Goal: Transaction & Acquisition: Purchase product/service

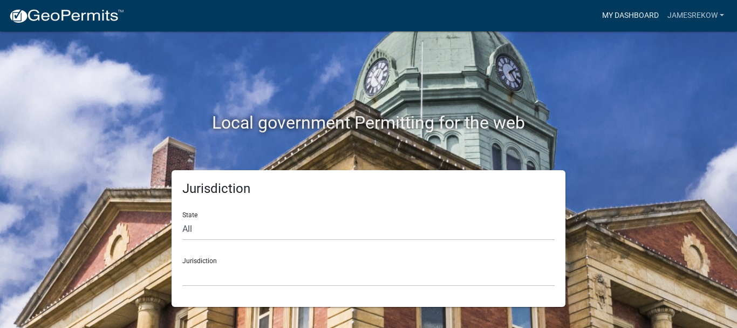
click at [645, 15] on link "My Dashboard" at bounding box center [630, 15] width 65 height 21
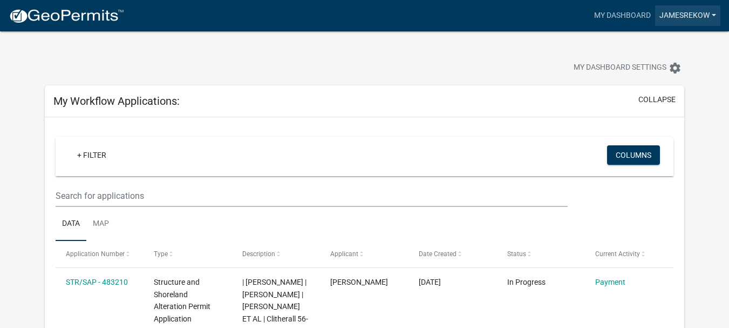
click at [715, 14] on link "JamesRekow" at bounding box center [687, 15] width 65 height 21
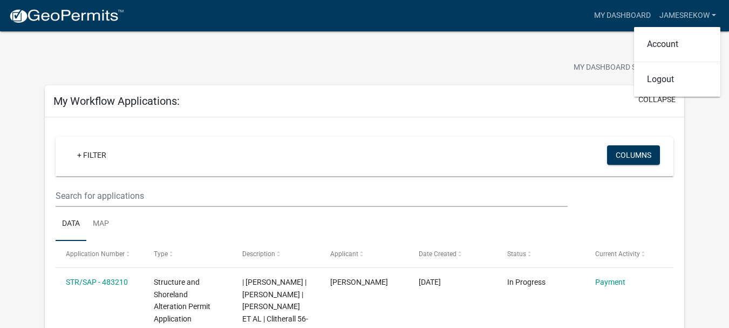
click at [467, 50] on div "My Dashboard Settings settings" at bounding box center [365, 56] width 656 height 50
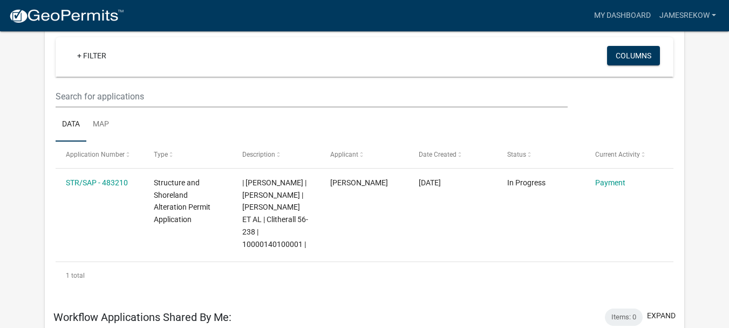
scroll to position [108, 0]
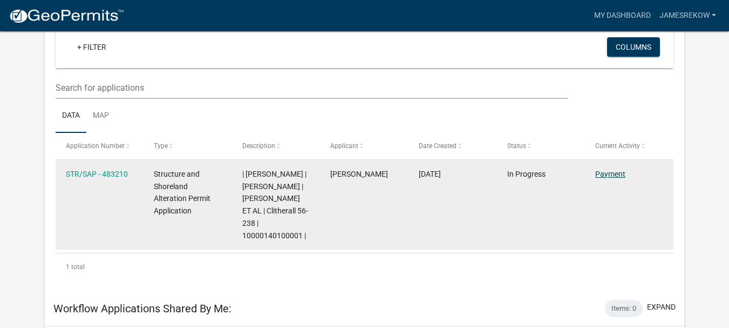
click at [613, 171] on link "Payment" at bounding box center [610, 174] width 30 height 9
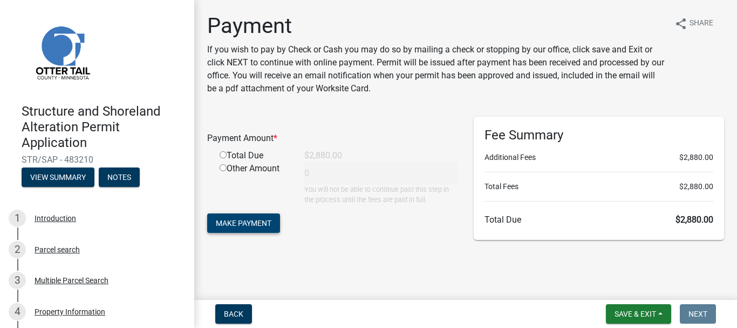
click at [262, 222] on span "Make Payment" at bounding box center [244, 223] width 56 height 9
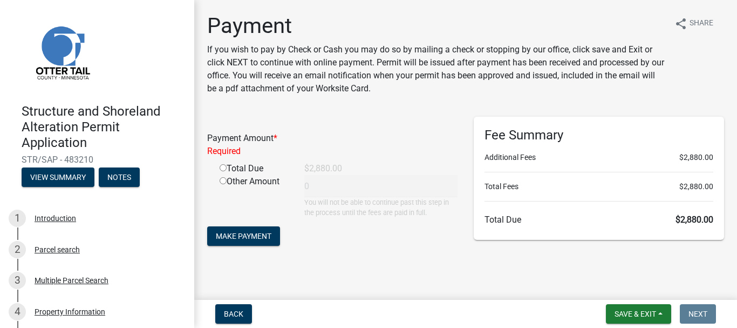
click at [222, 170] on input "radio" at bounding box center [223, 167] width 7 height 7
radio input "true"
type input "2880"
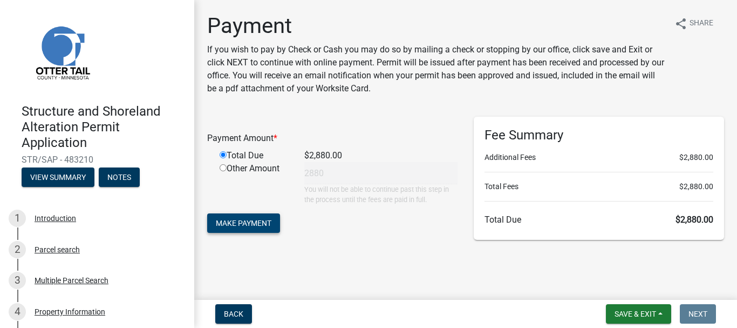
click at [252, 220] on span "Make Payment" at bounding box center [244, 223] width 56 height 9
